Goal: Transaction & Acquisition: Purchase product/service

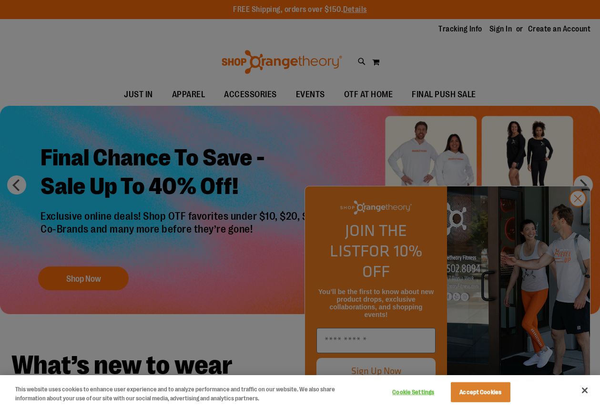
click at [577, 218] on div at bounding box center [300, 204] width 600 height 408
click at [581, 221] on div at bounding box center [300, 204] width 600 height 408
click at [485, 393] on button "Accept Cookies" at bounding box center [481, 392] width 60 height 20
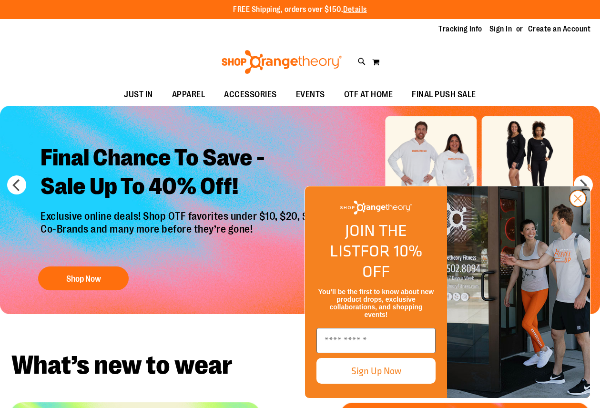
click at [578, 206] on circle "Close dialog" at bounding box center [578, 199] width 16 height 16
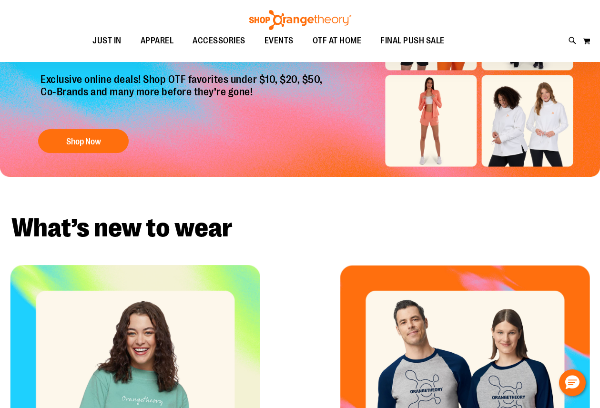
scroll to position [138, 0]
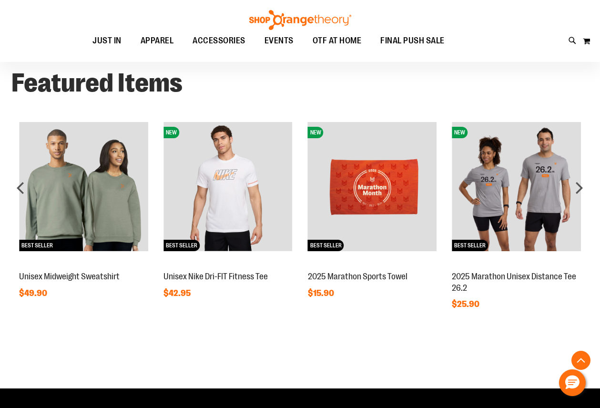
scroll to position [654, 0]
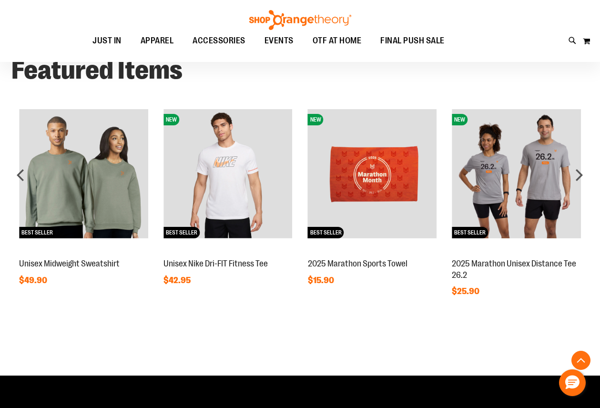
click at [234, 147] on img at bounding box center [227, 173] width 129 height 129
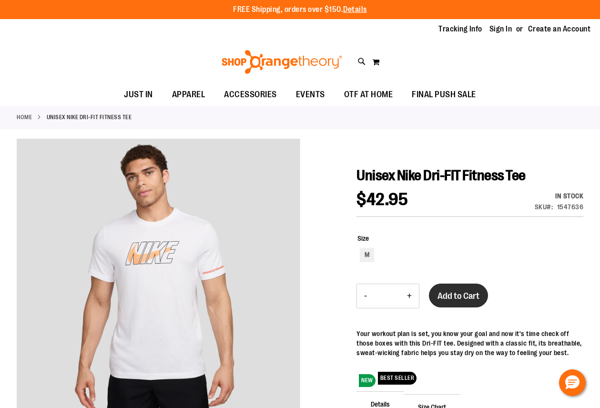
click at [461, 295] on span "Add to Cart" at bounding box center [458, 296] width 42 height 10
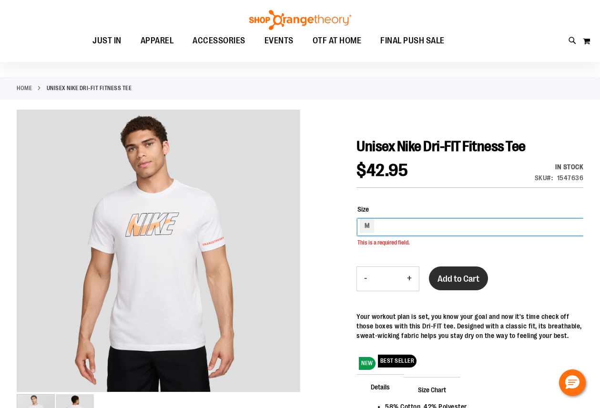
scroll to position [30, 0]
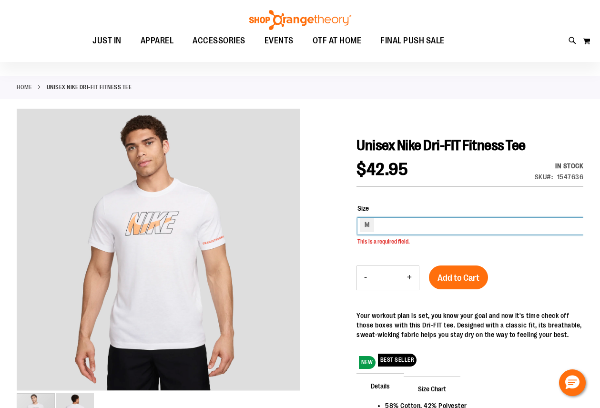
click at [387, 225] on div "M" at bounding box center [470, 226] width 226 height 17
click at [366, 226] on div "M" at bounding box center [367, 225] width 14 height 14
type input "***"
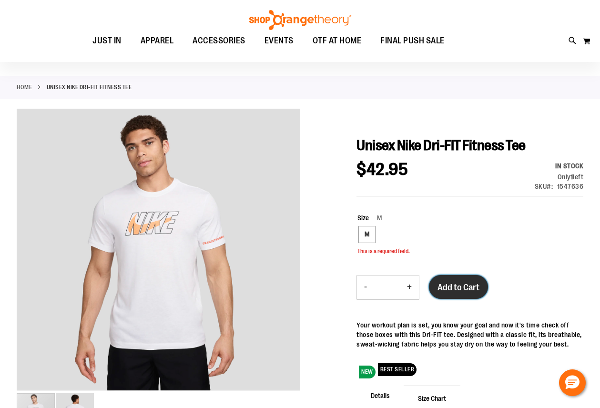
click at [464, 284] on span "Add to Cart" at bounding box center [458, 287] width 42 height 10
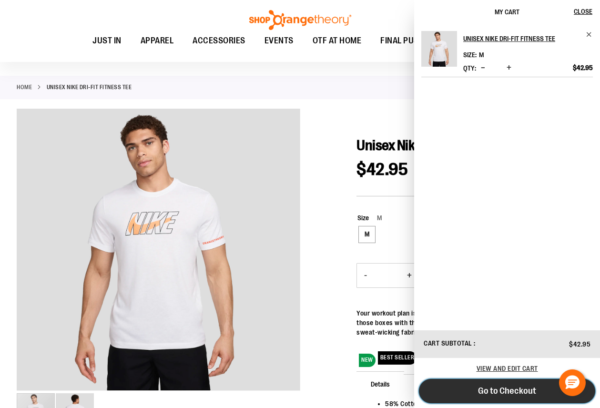
click at [489, 390] on span "Go to Checkout" at bounding box center [507, 390] width 58 height 10
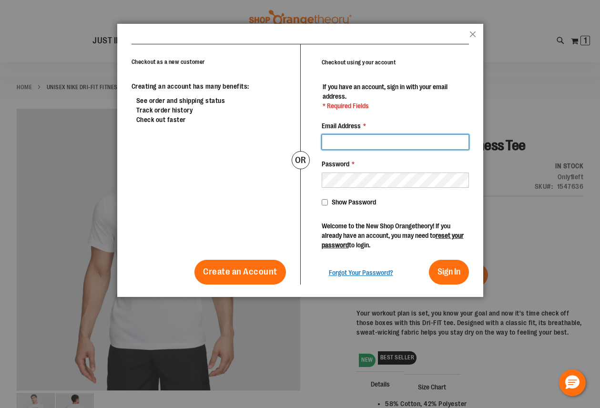
click at [355, 142] on input "Email Address *" at bounding box center [395, 141] width 147 height 15
type input "**********"
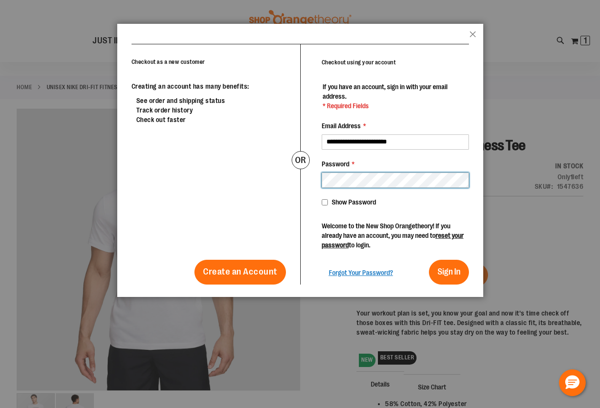
click at [429, 260] on button "Sign In" at bounding box center [449, 272] width 40 height 25
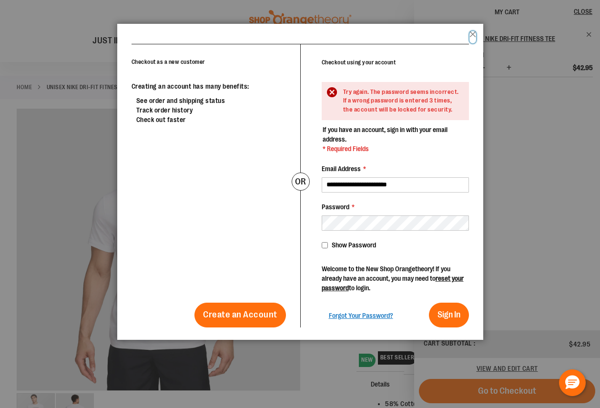
click at [473, 30] on header "popup-authentication popup Close" at bounding box center [300, 34] width 366 height 20
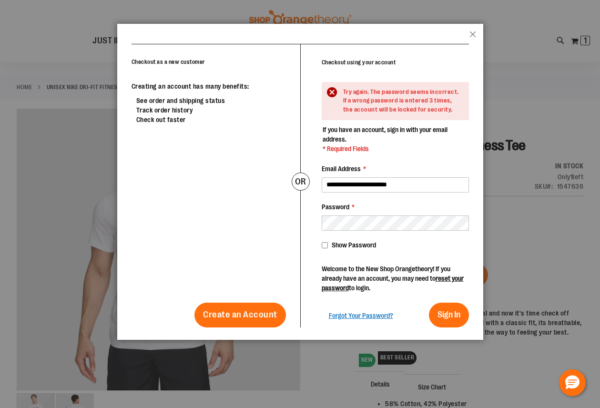
click at [468, 35] on header "popup-authentication popup Close" at bounding box center [300, 34] width 366 height 20
